Goal: Understand process/instructions: Learn how to perform a task or action

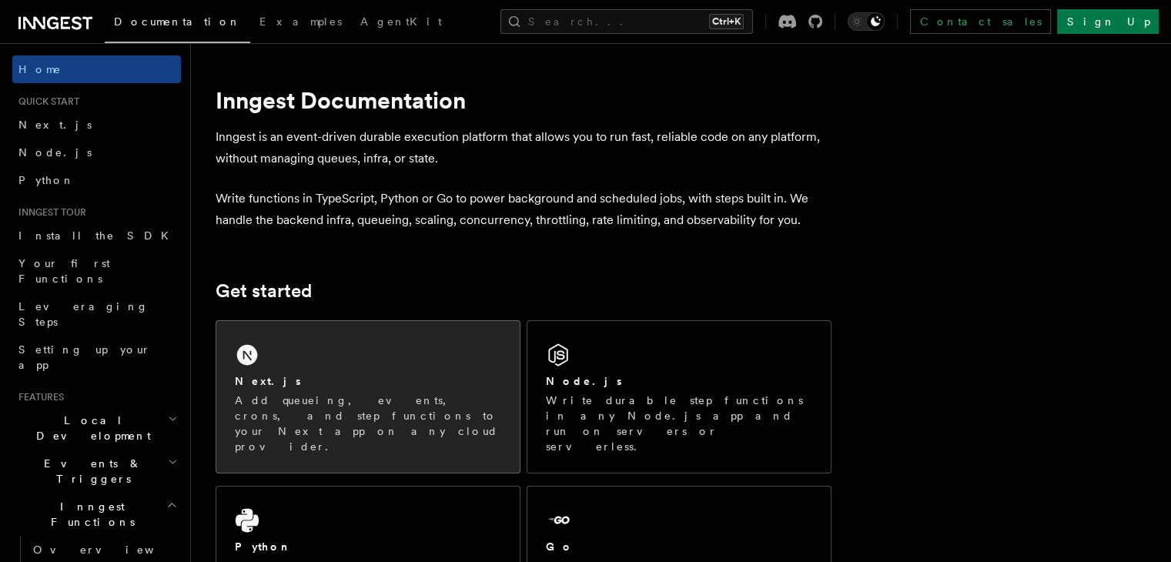
click at [400, 387] on div "Next.js" at bounding box center [368, 381] width 266 height 16
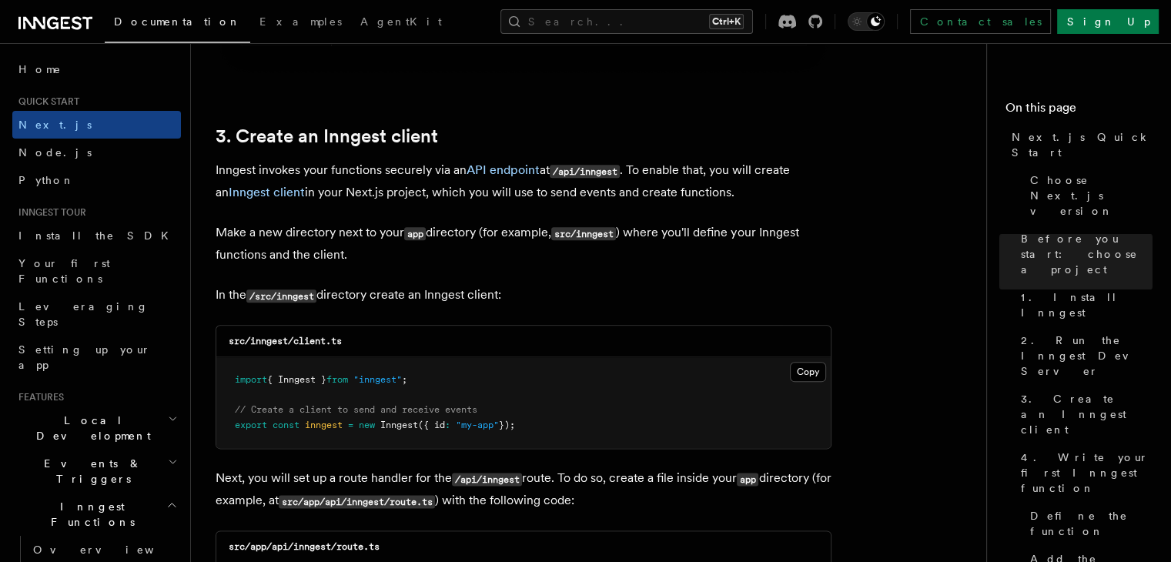
scroll to position [1756, 0]
click at [808, 377] on button "Copy Copied" at bounding box center [808, 371] width 36 height 20
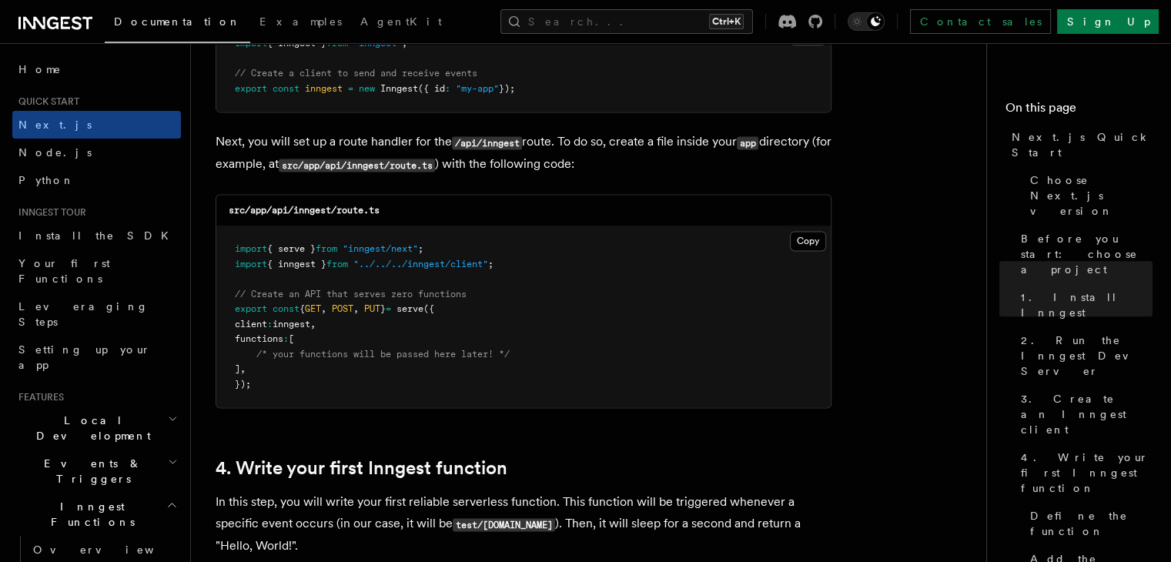
scroll to position [2093, 0]
click at [810, 241] on button "Copy Copied" at bounding box center [808, 239] width 36 height 20
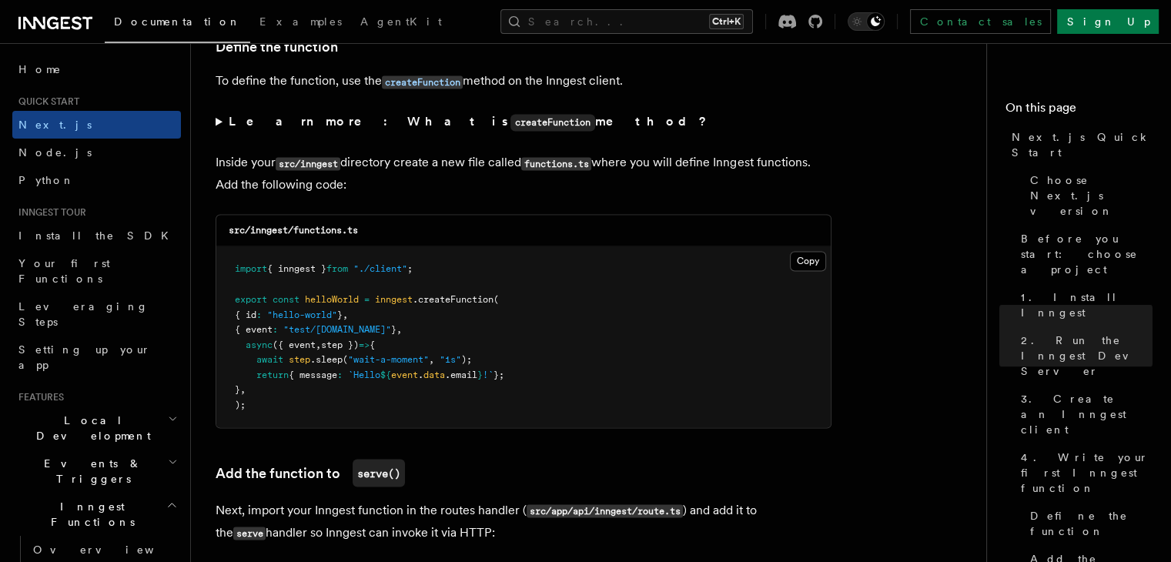
scroll to position [2661, 0]
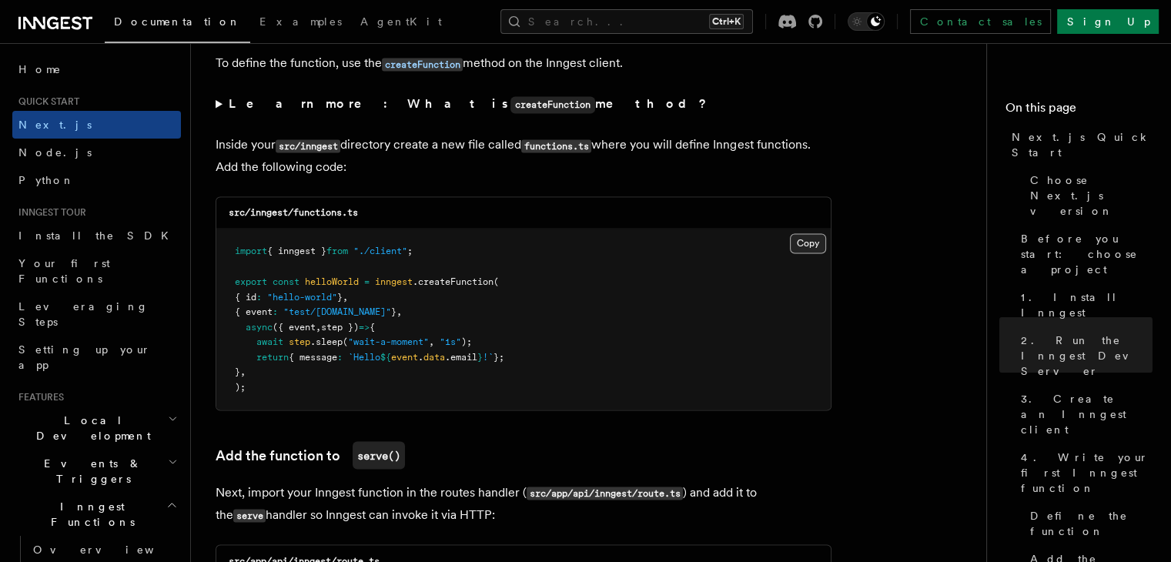
click at [802, 249] on button "Copy Copied" at bounding box center [808, 243] width 36 height 20
